Goal: Information Seeking & Learning: Learn about a topic

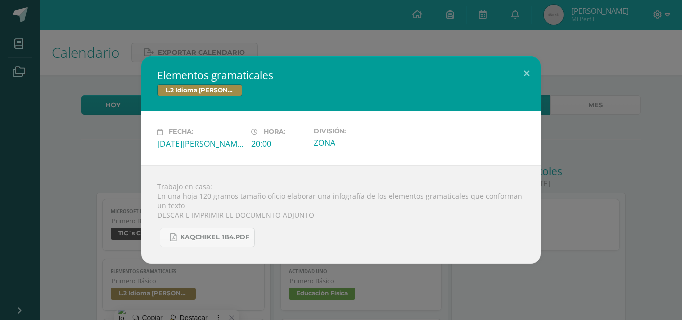
click at [545, 76] on div "Elementos gramaticales L.2 Idioma [PERSON_NAME] Fecha: [DATE][PERSON_NAME] Hora…" at bounding box center [341, 159] width 674 height 207
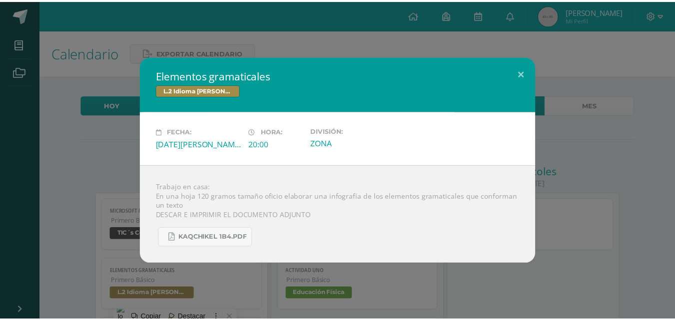
scroll to position [100, 0]
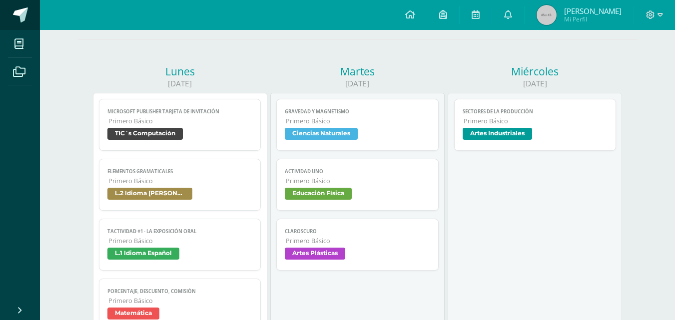
click at [25, 10] on span at bounding box center [20, 14] width 15 height 15
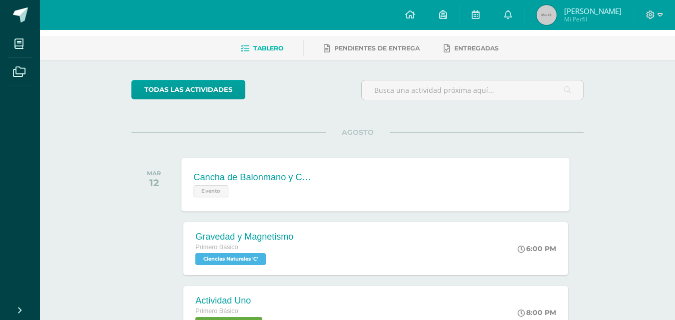
scroll to position [50, 0]
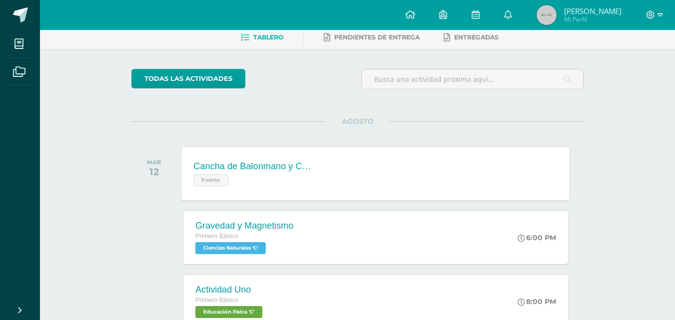
click at [273, 158] on div "Cancha de Balonmano y Contenido Evento" at bounding box center [254, 173] width 145 height 53
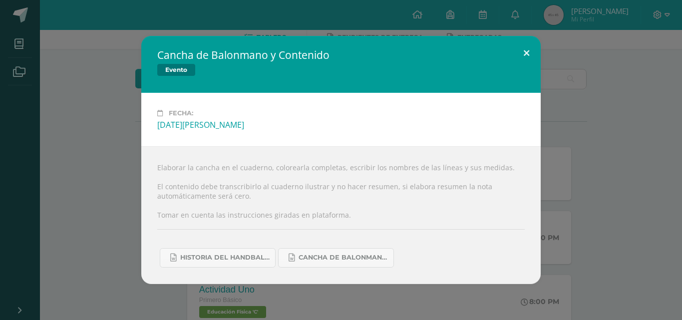
click at [518, 57] on button at bounding box center [526, 53] width 28 height 34
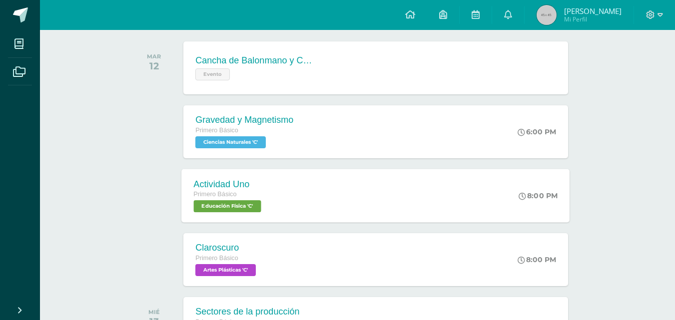
scroll to position [150, 0]
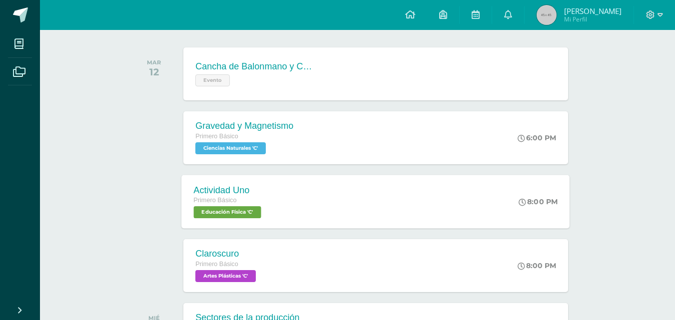
click at [308, 193] on div "Actividad Uno Primero Básico Educación Física 'C' 8:00 PM Actividad Uno Educaci…" at bounding box center [376, 201] width 388 height 53
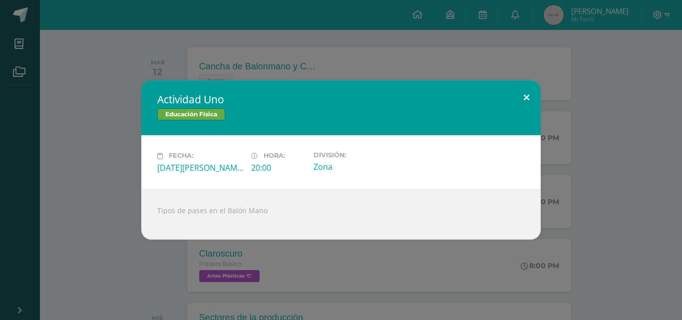
click at [513, 89] on button at bounding box center [526, 97] width 28 height 34
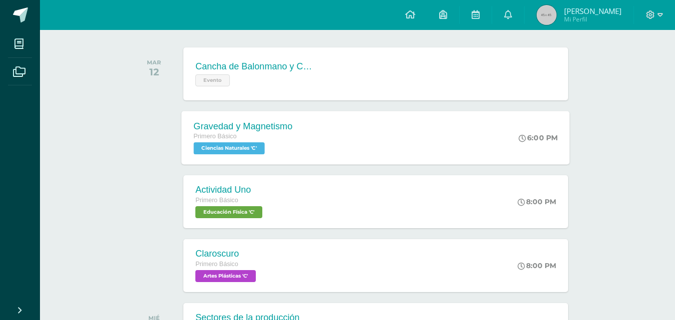
drag, startPoint x: 410, startPoint y: 158, endPoint x: 372, endPoint y: 147, distance: 40.0
click at [405, 156] on div "Gravedad y Magnetismo Primero Básico Ciencias Naturales 'C' 6:00 PM Gravedad y …" at bounding box center [376, 137] width 388 height 53
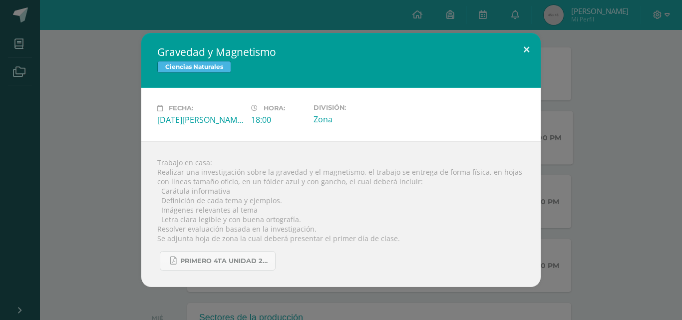
click at [519, 41] on button at bounding box center [526, 50] width 28 height 34
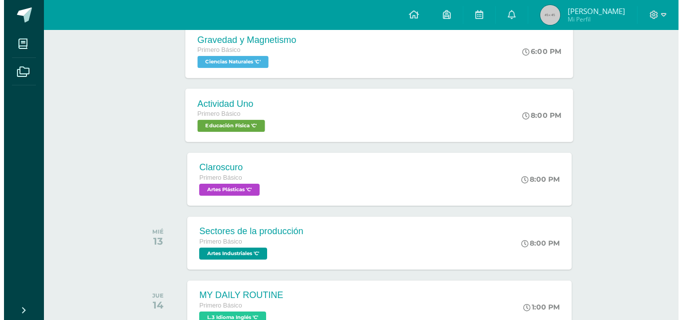
scroll to position [250, 0]
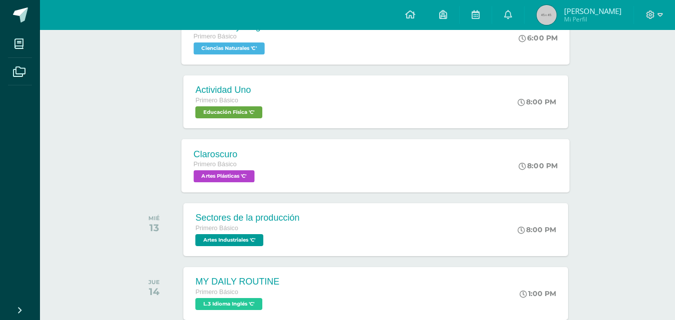
click at [243, 173] on span "Artes Plásticas 'C'" at bounding box center [224, 176] width 61 height 12
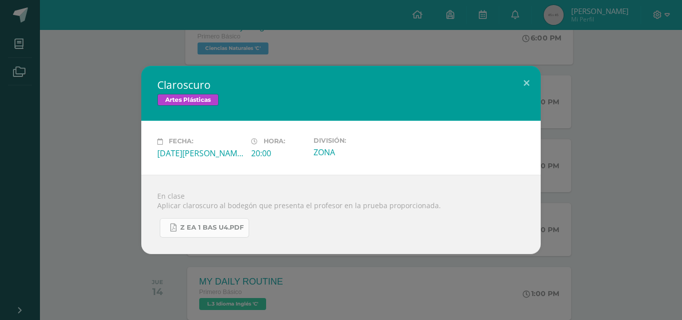
click at [203, 232] on link "Z eA 1 Bas U4.pdf" at bounding box center [204, 227] width 89 height 19
